Goal: Information Seeking & Learning: Learn about a topic

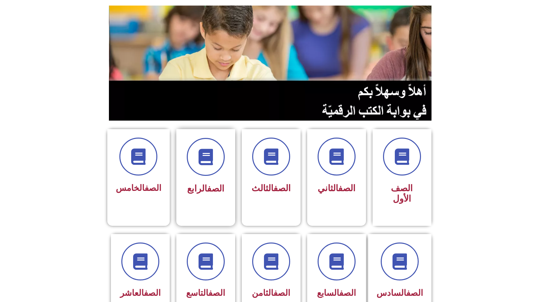
scroll to position [65, 0]
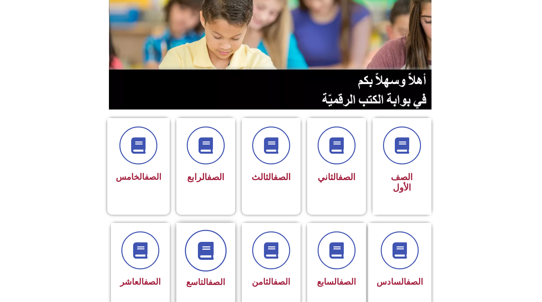
click at [209, 242] on icon at bounding box center [206, 251] width 18 height 18
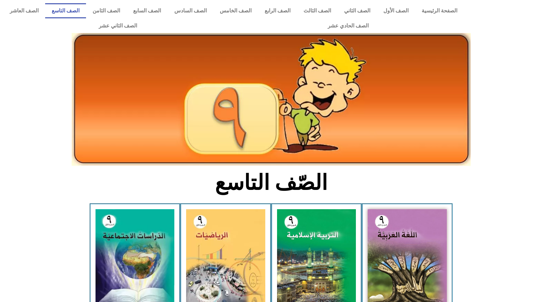
drag, startPoint x: 19, startPoint y: 2, endPoint x: 150, endPoint y: 94, distance: 160.3
click at [150, 94] on img at bounding box center [271, 99] width 399 height 133
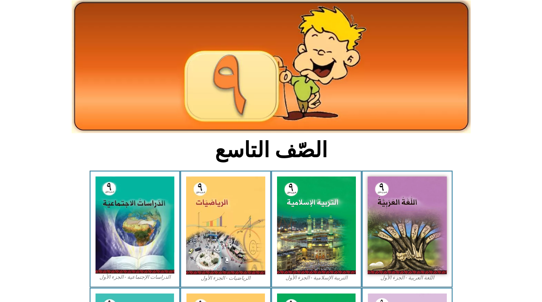
scroll to position [65, 0]
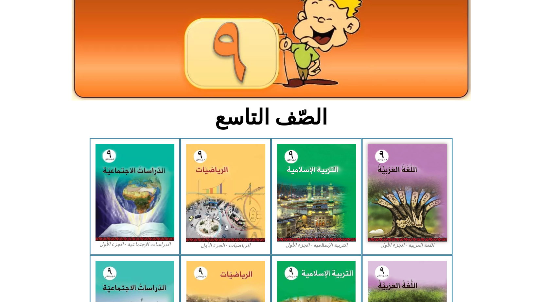
click at [24, 43] on icon at bounding box center [271, 21] width 542 height 54
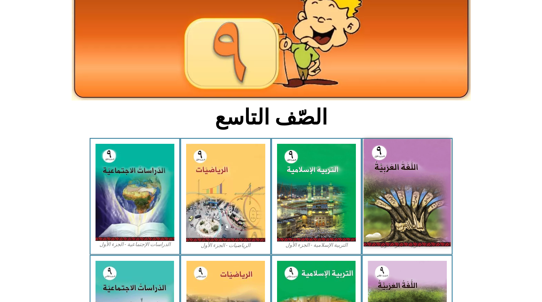
click at [428, 173] on img at bounding box center [407, 193] width 87 height 108
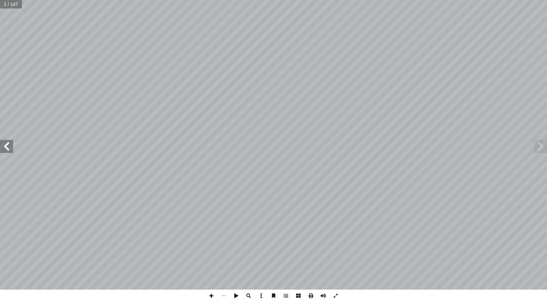
click at [7, 147] on span at bounding box center [6, 146] width 13 height 13
click at [273, 298] on span at bounding box center [273, 296] width 12 height 12
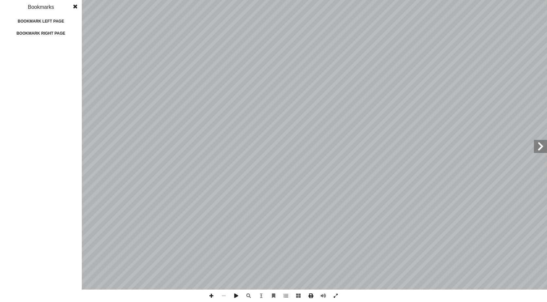
click at [311, 296] on span at bounding box center [310, 296] width 12 height 12
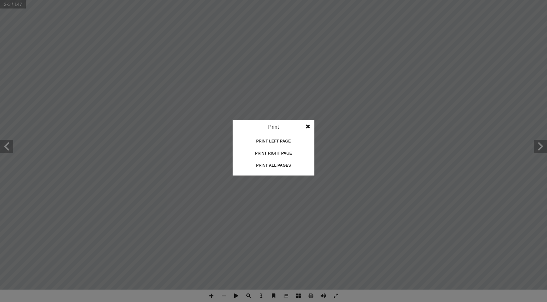
click at [306, 124] on span at bounding box center [308, 126] width 12 height 13
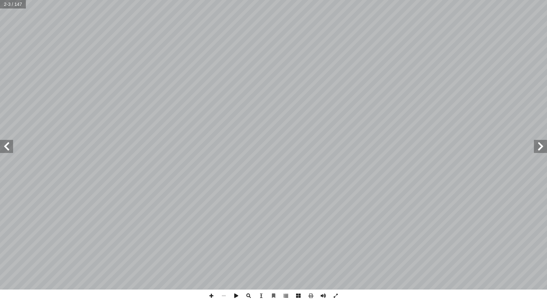
click at [286, 293] on span at bounding box center [286, 296] width 12 height 12
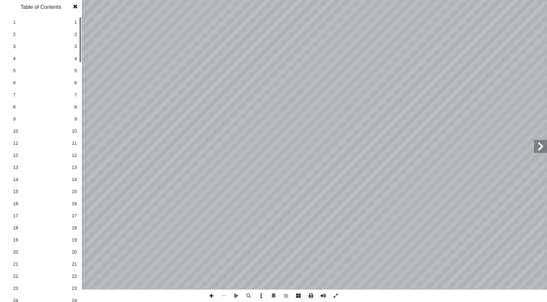
click at [336, 296] on span at bounding box center [335, 296] width 12 height 12
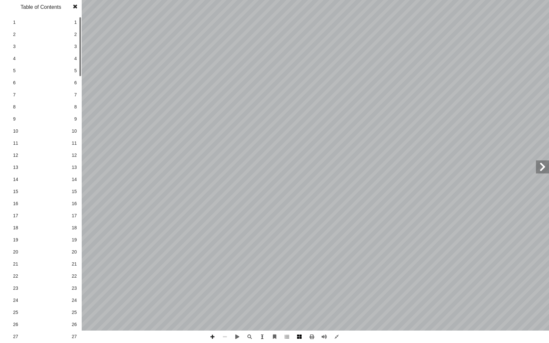
click at [298, 302] on span at bounding box center [299, 337] width 12 height 12
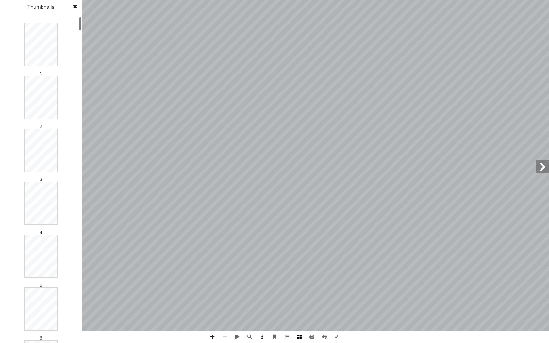
click at [298, 302] on span at bounding box center [299, 337] width 12 height 12
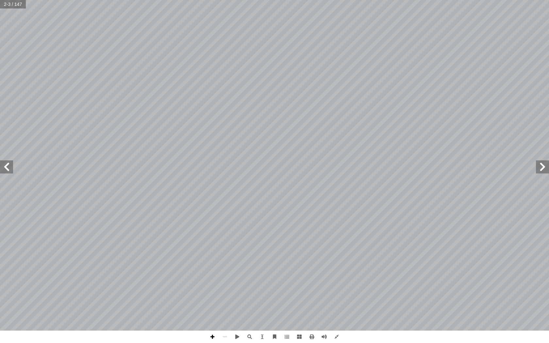
click at [214, 302] on span at bounding box center [212, 337] width 12 height 12
click at [223, 302] on span at bounding box center [225, 337] width 12 height 12
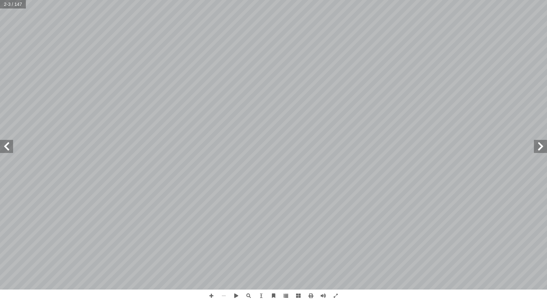
click at [286, 294] on span at bounding box center [286, 296] width 12 height 12
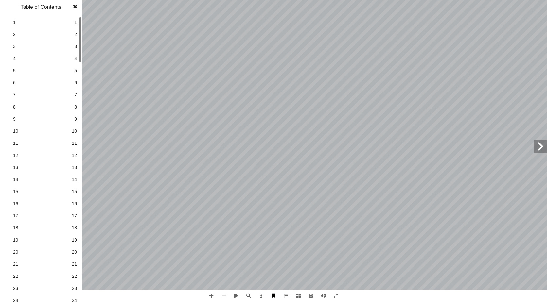
click at [268, 297] on span at bounding box center [273, 296] width 12 height 12
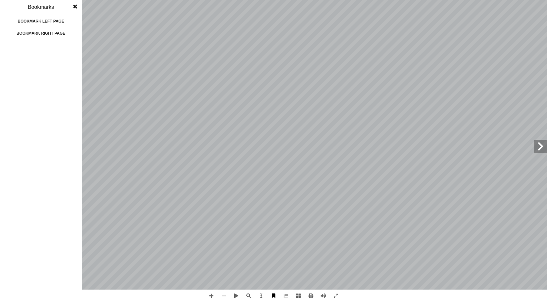
click at [275, 296] on span at bounding box center [273, 296] width 12 height 12
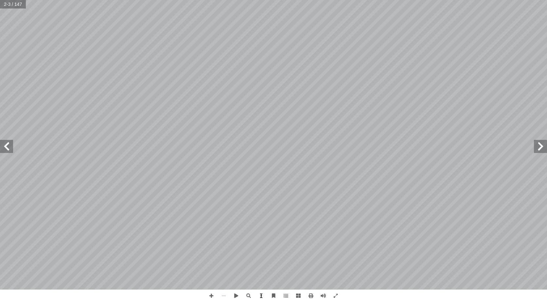
click at [263, 297] on span at bounding box center [261, 296] width 12 height 12
click at [294, 295] on span at bounding box center [298, 296] width 12 height 12
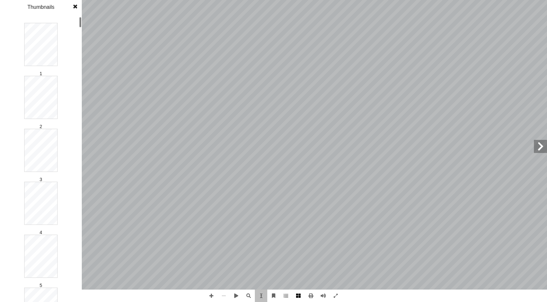
click at [298, 295] on span at bounding box center [298, 296] width 12 height 12
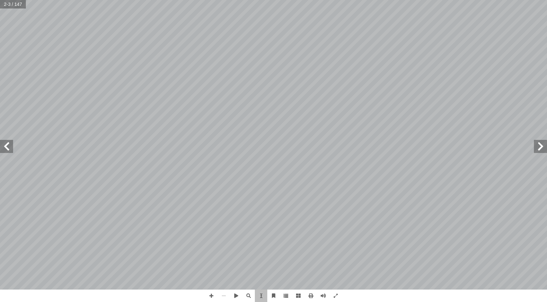
click at [285, 296] on span at bounding box center [286, 296] width 12 height 12
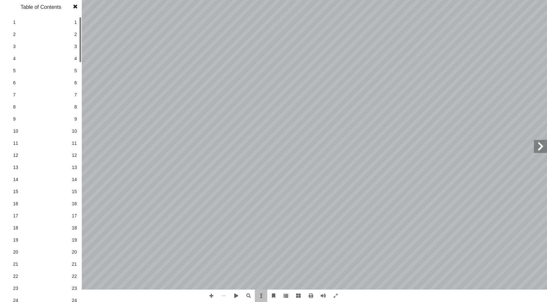
click at [285, 296] on span at bounding box center [286, 296] width 12 height 12
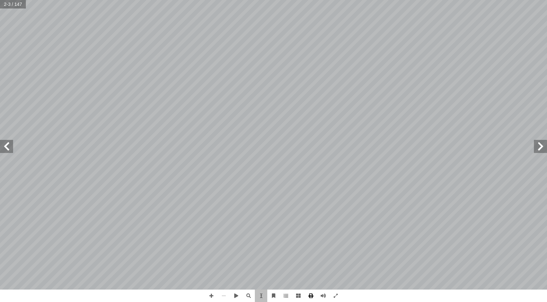
click at [310, 296] on span at bounding box center [310, 296] width 12 height 12
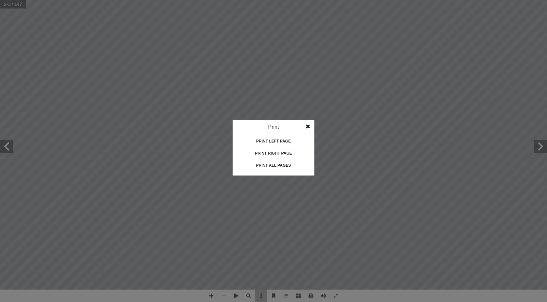
click at [308, 127] on span at bounding box center [308, 126] width 12 height 13
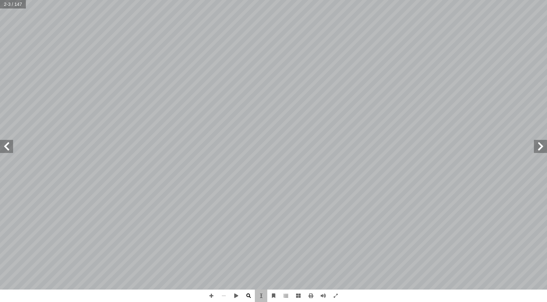
click at [249, 294] on span at bounding box center [248, 296] width 12 height 12
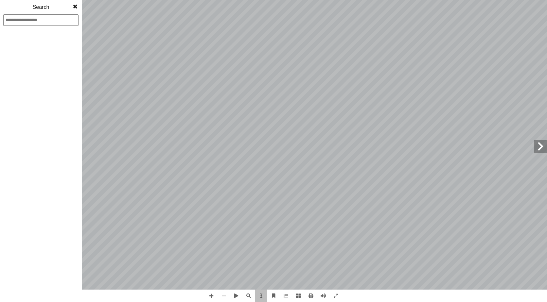
click at [74, 6] on span at bounding box center [75, 6] width 12 height 13
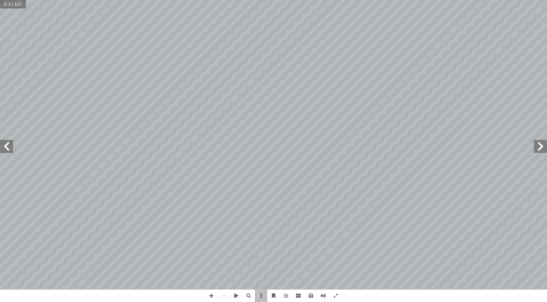
click at [9, 148] on span at bounding box center [6, 146] width 13 height 13
click at [335, 295] on span at bounding box center [335, 296] width 12 height 12
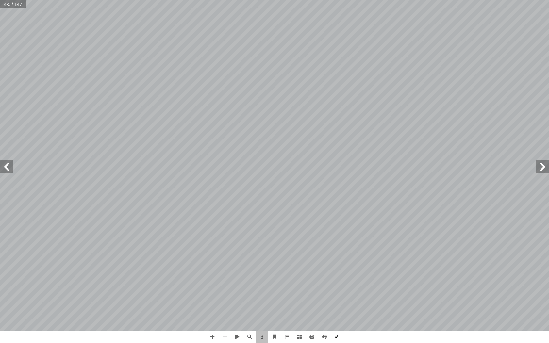
click at [337, 302] on span at bounding box center [337, 337] width 12 height 12
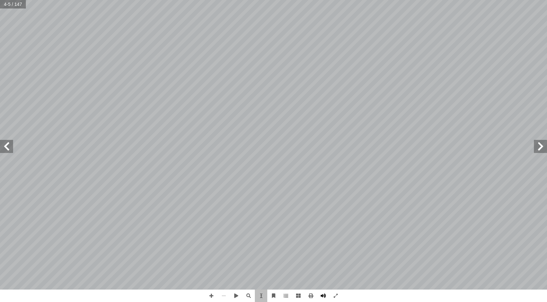
click at [321, 295] on span at bounding box center [323, 296] width 12 height 12
click at [309, 296] on span at bounding box center [310, 296] width 12 height 12
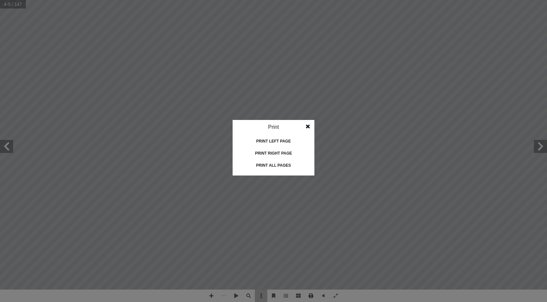
click at [309, 296] on idv "Print Print current page Print left page Print right page Print all pages" at bounding box center [273, 151] width 547 height 302
click at [306, 127] on span at bounding box center [308, 126] width 12 height 13
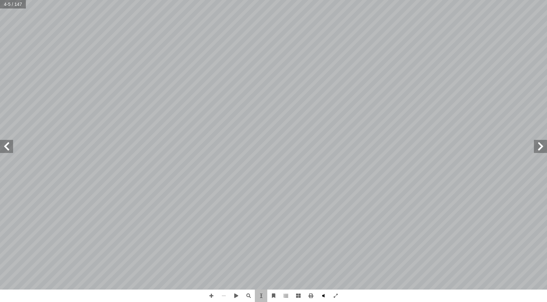
click at [323, 296] on span at bounding box center [323, 296] width 12 height 12
click at [272, 296] on span at bounding box center [273, 296] width 12 height 12
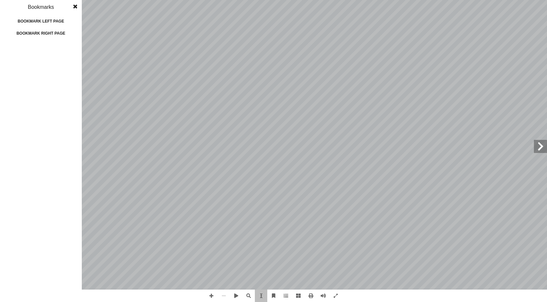
click at [75, 6] on span at bounding box center [75, 6] width 12 height 13
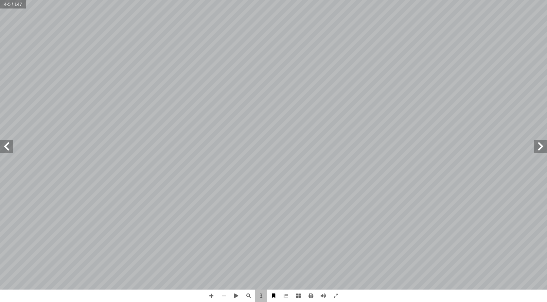
click at [273, 296] on span at bounding box center [273, 296] width 12 height 12
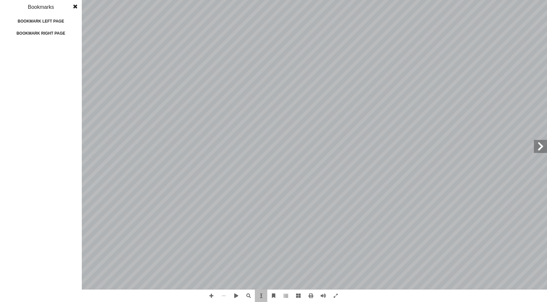
click at [75, 4] on span at bounding box center [75, 6] width 12 height 13
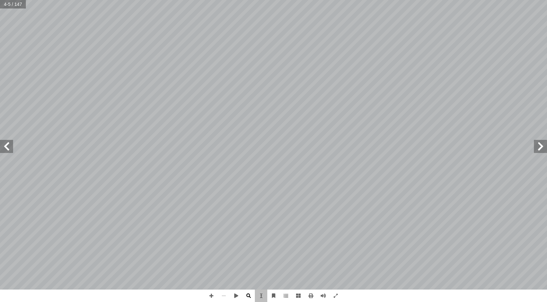
click at [250, 296] on span at bounding box center [248, 296] width 12 height 12
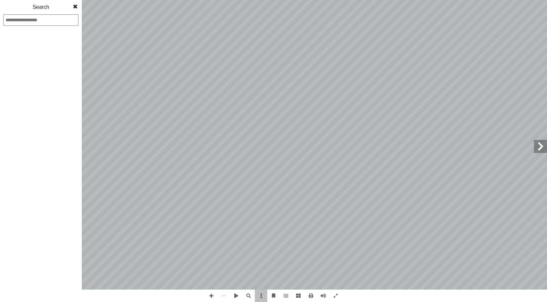
click at [76, 6] on span at bounding box center [75, 6] width 12 height 13
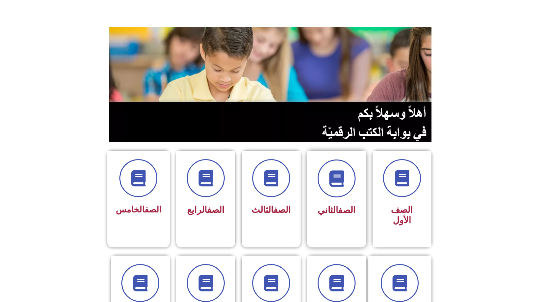
scroll to position [65, 0]
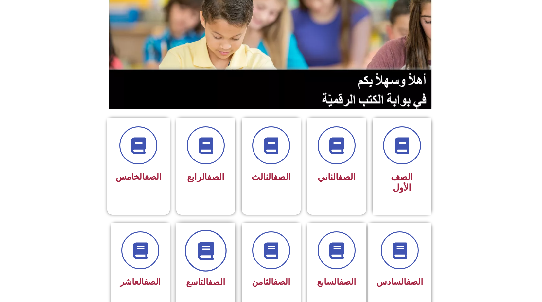
click at [191, 240] on span at bounding box center [206, 251] width 42 height 42
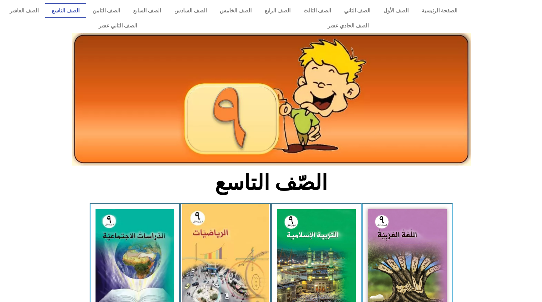
scroll to position [33, 0]
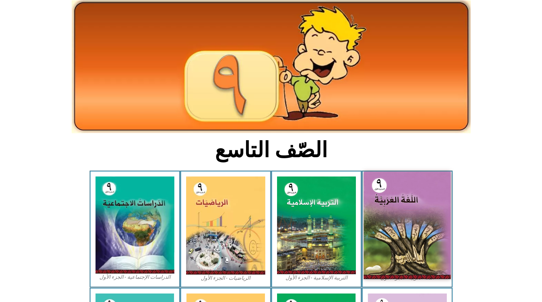
click at [437, 200] on img at bounding box center [407, 226] width 87 height 108
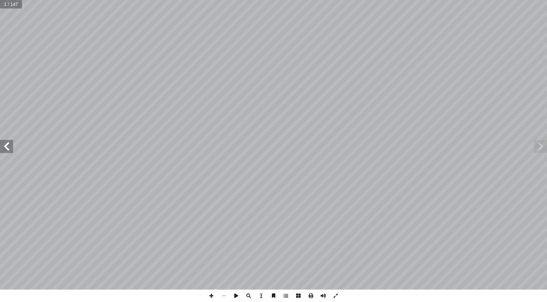
click at [7, 147] on span at bounding box center [6, 146] width 13 height 13
click at [6, 147] on span at bounding box center [6, 146] width 13 height 13
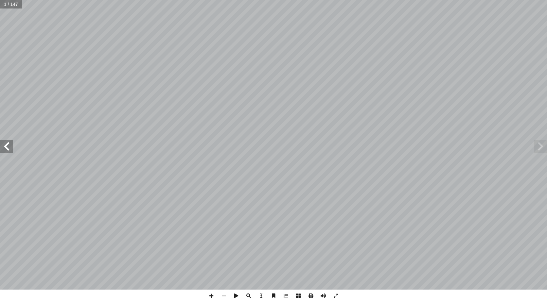
click at [6, 147] on span at bounding box center [6, 146] width 13 height 13
click at [5, 147] on span at bounding box center [6, 146] width 13 height 13
click at [6, 147] on span at bounding box center [6, 146] width 13 height 13
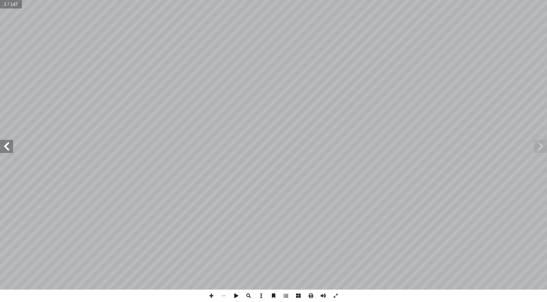
click at [7, 148] on span at bounding box center [6, 146] width 13 height 13
click at [9, 148] on span at bounding box center [6, 146] width 13 height 13
click at [546, 60] on html "الصفحة الرئيسية الصف الأول الصف الثاني الصف الثالث الصف الرابع الصف الخامس الصف…" at bounding box center [273, 30] width 547 height 60
click at [540, 148] on span at bounding box center [540, 146] width 13 height 13
click at [538, 146] on span at bounding box center [540, 146] width 13 height 13
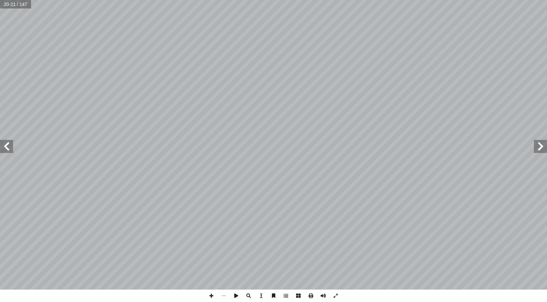
click at [537, 146] on span at bounding box center [540, 146] width 13 height 13
click at [535, 145] on span at bounding box center [540, 146] width 13 height 13
click at [5, 145] on span at bounding box center [6, 146] width 13 height 13
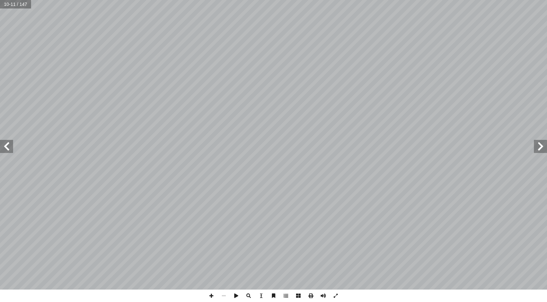
click at [5, 145] on span at bounding box center [6, 146] width 13 height 13
click at [6, 146] on span at bounding box center [6, 146] width 13 height 13
click at [6, 147] on span at bounding box center [6, 146] width 13 height 13
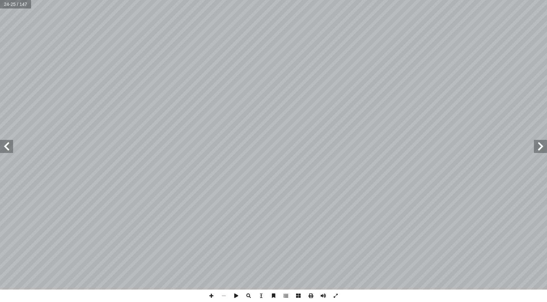
click at [12, 144] on span at bounding box center [6, 146] width 13 height 13
click at [4, 145] on span at bounding box center [6, 146] width 13 height 13
click at [542, 148] on span at bounding box center [540, 146] width 13 height 13
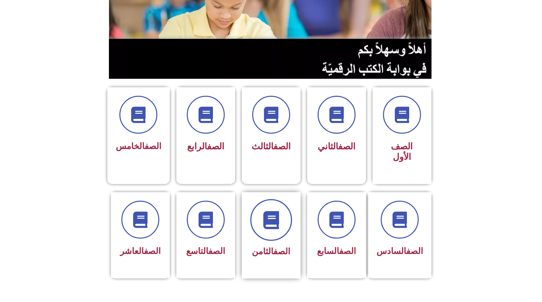
scroll to position [98, 0]
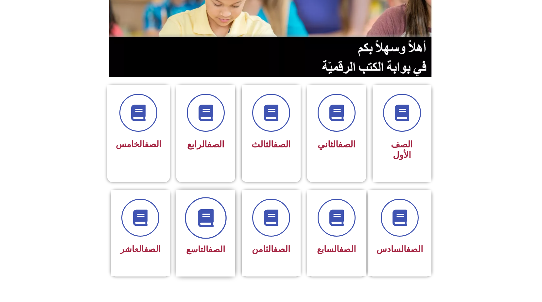
click at [199, 223] on span at bounding box center [206, 218] width 42 height 42
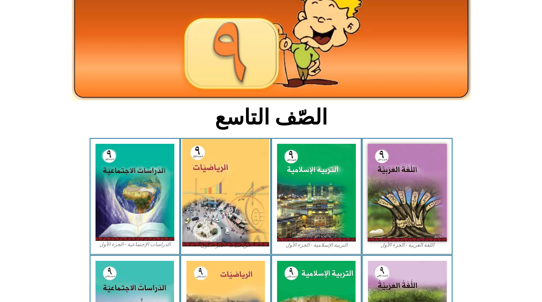
scroll to position [98, 0]
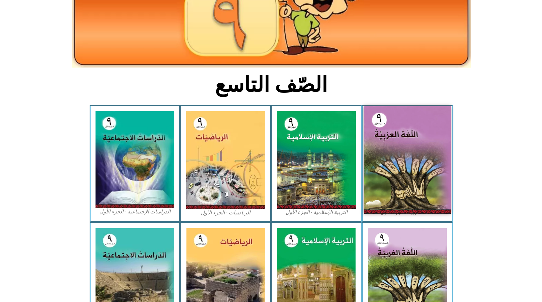
click at [429, 154] on img at bounding box center [407, 160] width 87 height 108
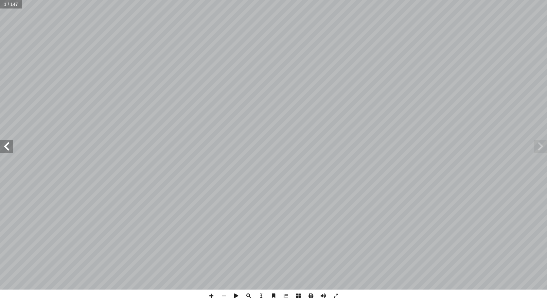
click at [9, 150] on span at bounding box center [6, 146] width 13 height 13
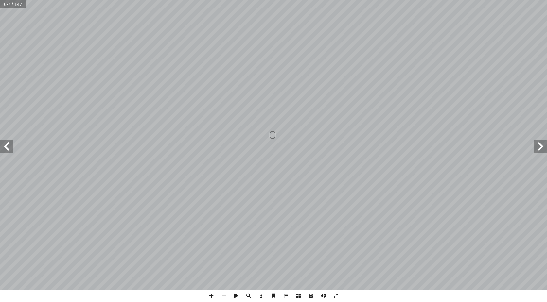
click at [9, 150] on span at bounding box center [6, 146] width 13 height 13
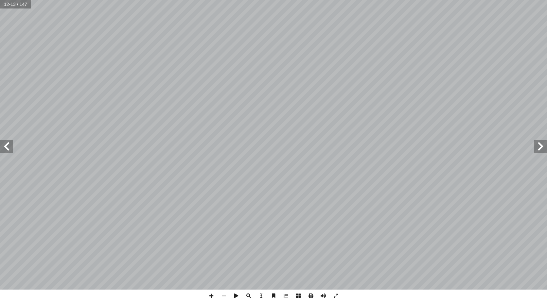
click at [9, 150] on span at bounding box center [6, 146] width 13 height 13
click at [11, 148] on span at bounding box center [6, 146] width 13 height 13
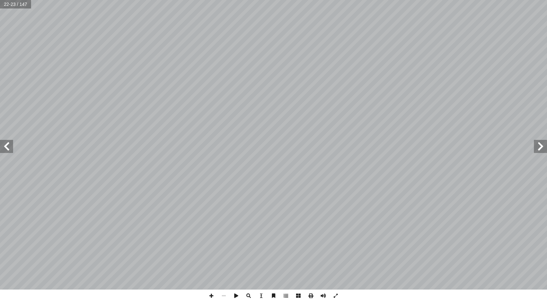
click at [11, 148] on span at bounding box center [6, 146] width 13 height 13
click at [542, 147] on span at bounding box center [540, 146] width 13 height 13
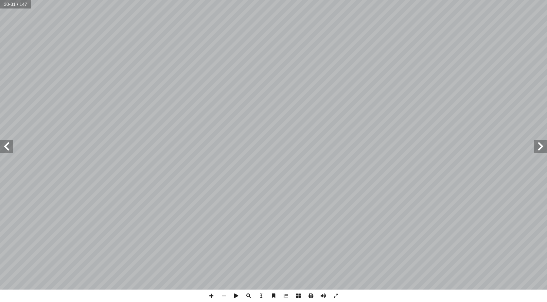
click at [538, 143] on span at bounding box center [540, 146] width 13 height 13
click at [10, 147] on span at bounding box center [6, 146] width 13 height 13
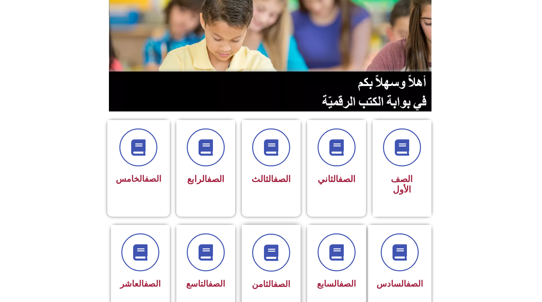
scroll to position [65, 0]
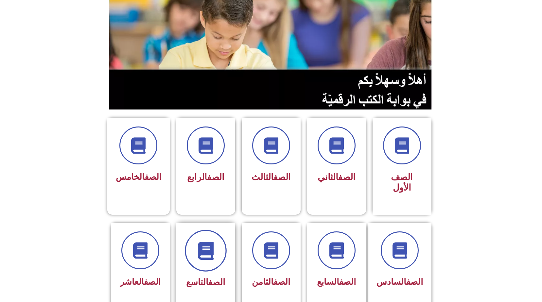
click at [211, 242] on icon at bounding box center [206, 251] width 18 height 18
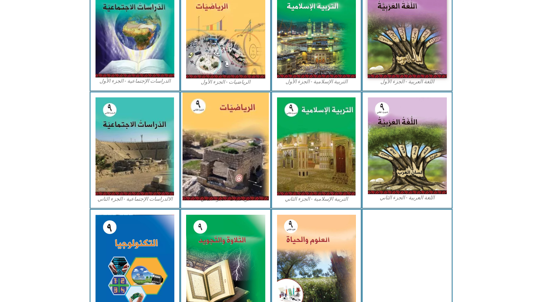
scroll to position [262, 0]
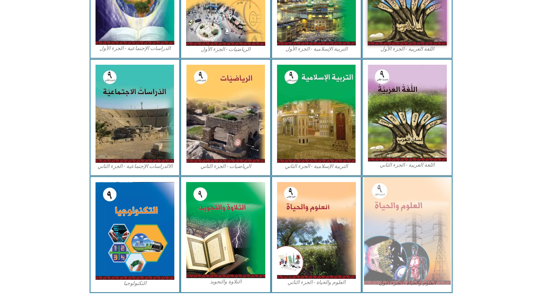
click at [407, 258] on img at bounding box center [407, 231] width 87 height 108
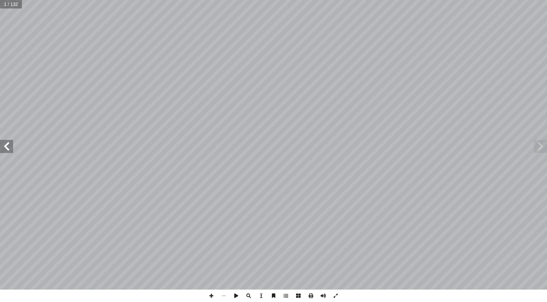
click at [6, 146] on span at bounding box center [6, 146] width 13 height 13
click at [6, 145] on span at bounding box center [6, 146] width 13 height 13
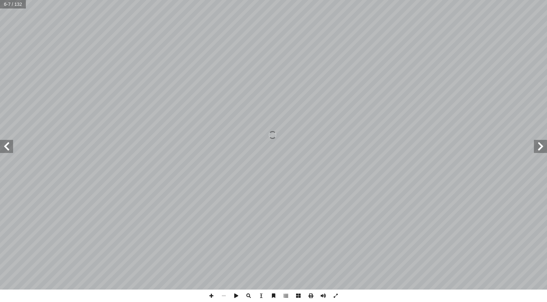
click at [6, 145] on span at bounding box center [6, 146] width 13 height 13
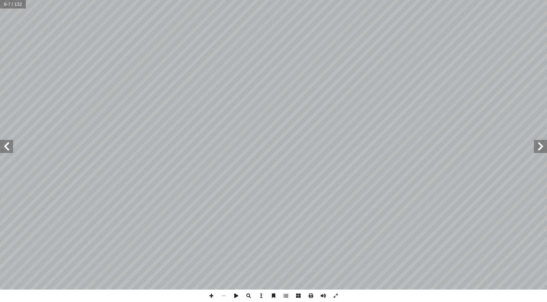
click at [6, 145] on span at bounding box center [6, 146] width 13 height 13
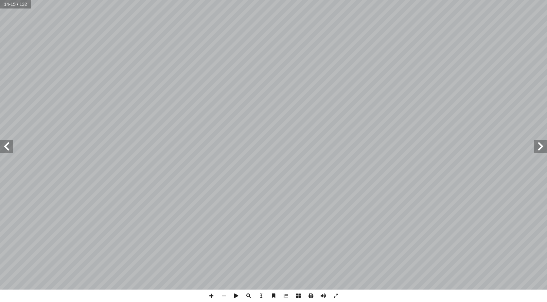
click at [6, 145] on span at bounding box center [6, 146] width 13 height 13
click at [6, 146] on span at bounding box center [6, 146] width 13 height 13
click at [5, 146] on span at bounding box center [6, 146] width 13 height 13
click at [5, 148] on span at bounding box center [6, 146] width 13 height 13
